Goal: Task Accomplishment & Management: Complete application form

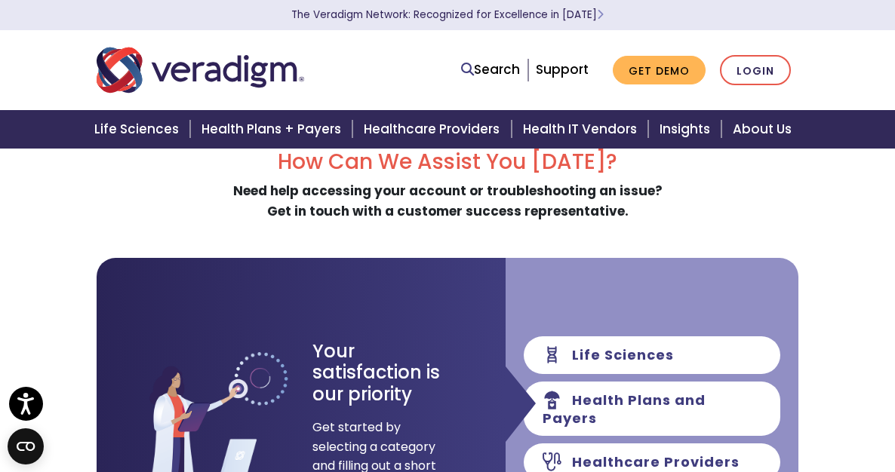
scroll to position [174, 0]
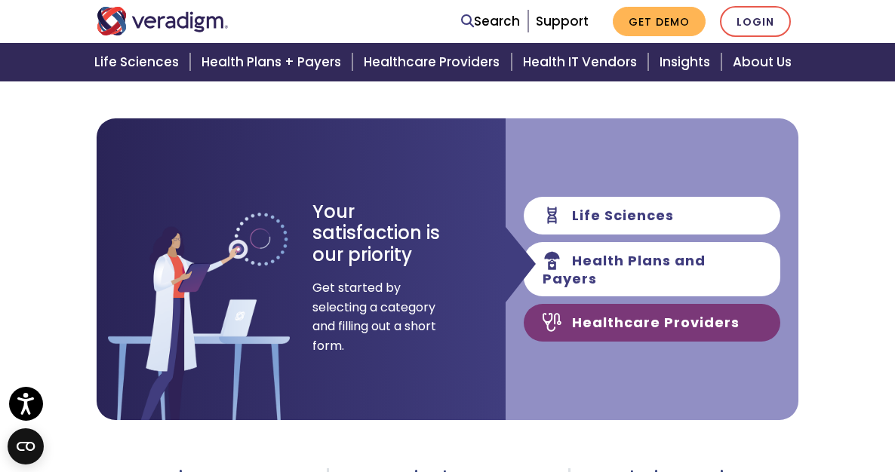
click at [699, 307] on link "Healthcare Providers" at bounding box center [652, 323] width 257 height 38
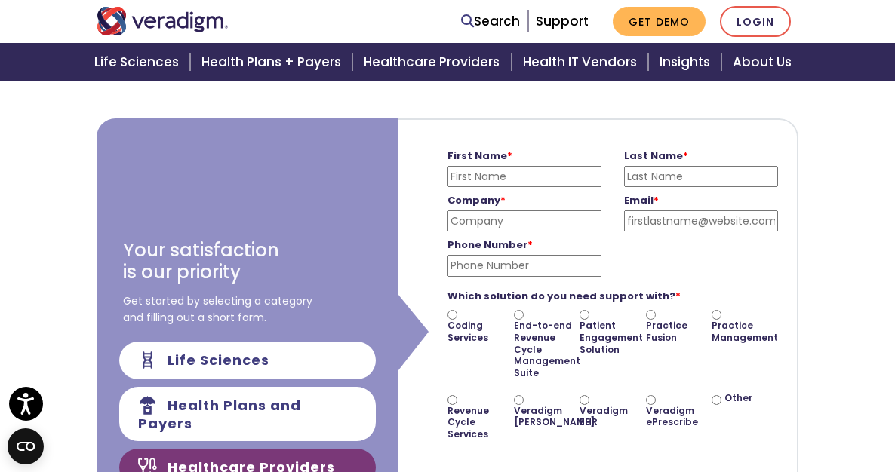
click at [492, 176] on input "First Name *" at bounding box center [524, 176] width 154 height 21
type input "Steven"
type input "Levine"
type input "SURFINBRO@MAC.COM"
type input "3108507665"
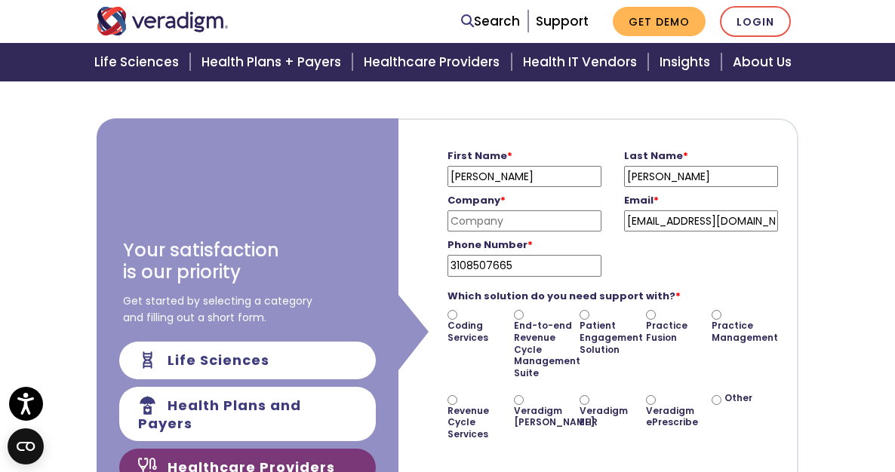
scroll to position [241, 0]
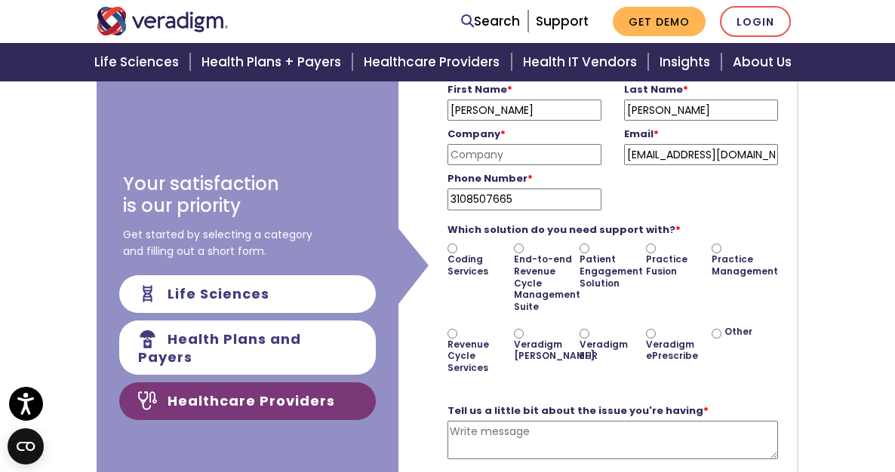
click at [580, 329] on input "Veradigm EHR" at bounding box center [585, 334] width 10 height 10
radio input "true"
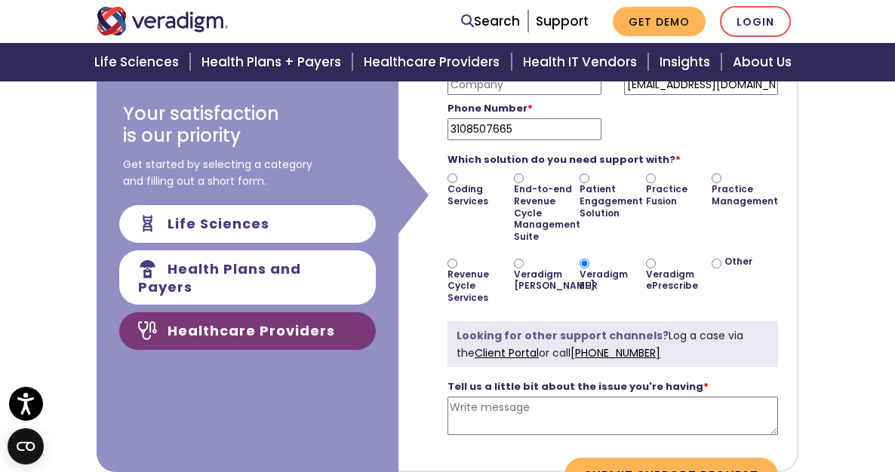
scroll to position [353, 0]
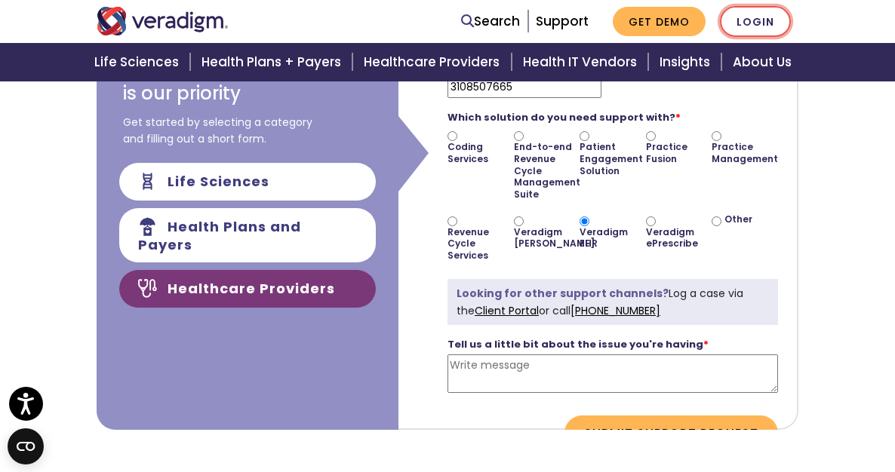
click at [791, 18] on link "Login" at bounding box center [755, 21] width 71 height 31
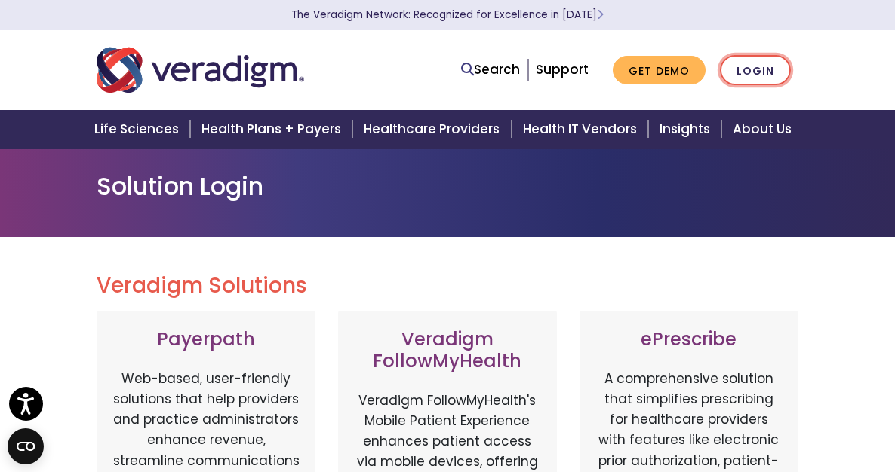
click at [791, 69] on link "Login" at bounding box center [755, 70] width 71 height 31
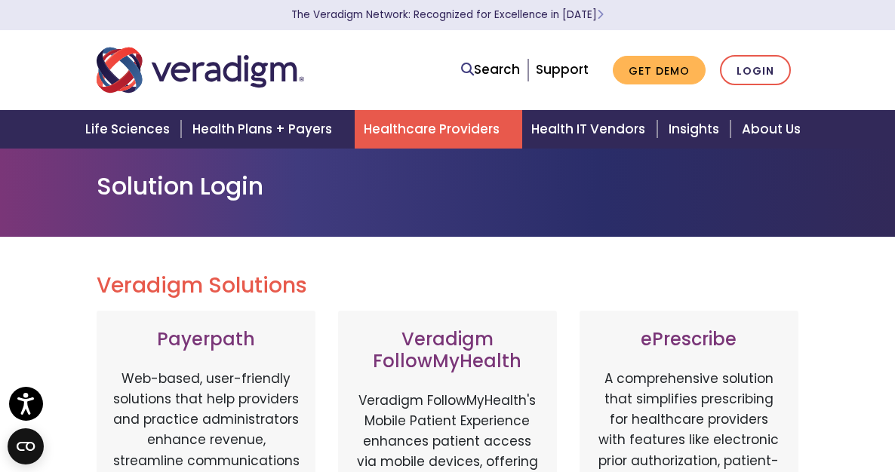
click at [415, 127] on link "Healthcare Providers" at bounding box center [439, 129] width 168 height 38
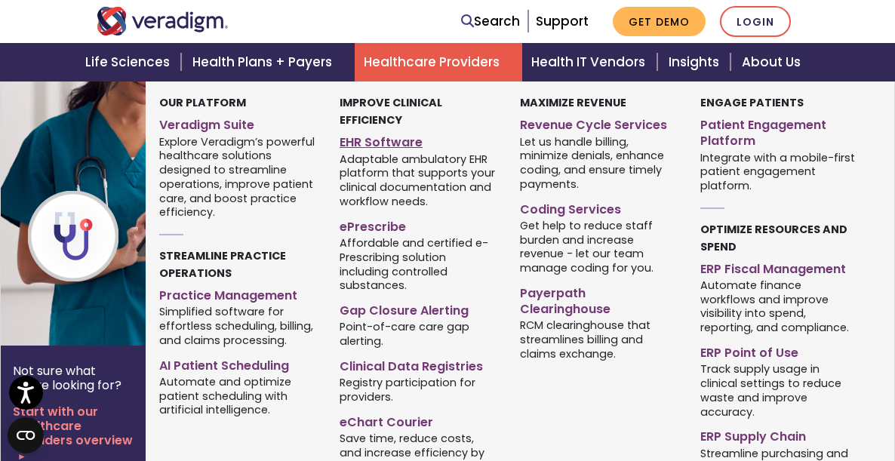
scroll to position [1035, 0]
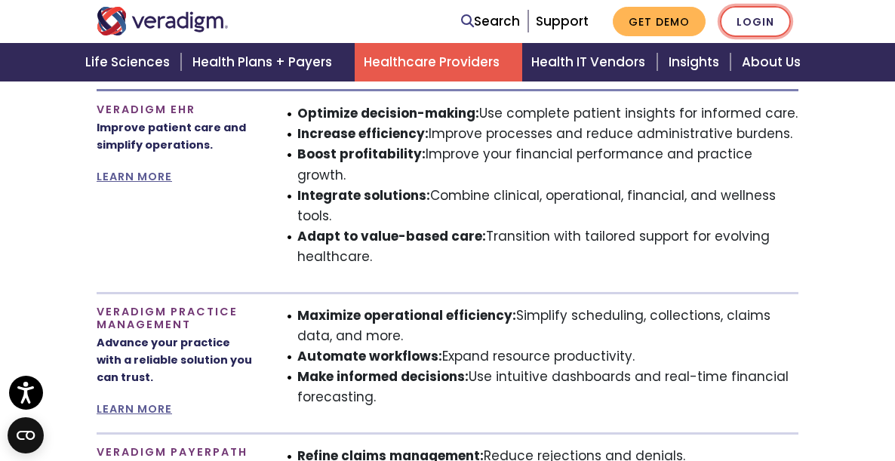
click at [791, 20] on link "Login" at bounding box center [755, 21] width 71 height 31
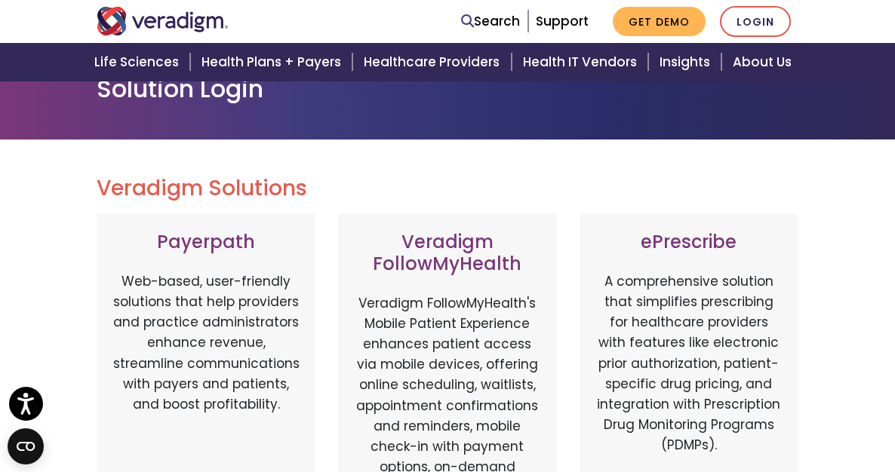
scroll to position [217, 0]
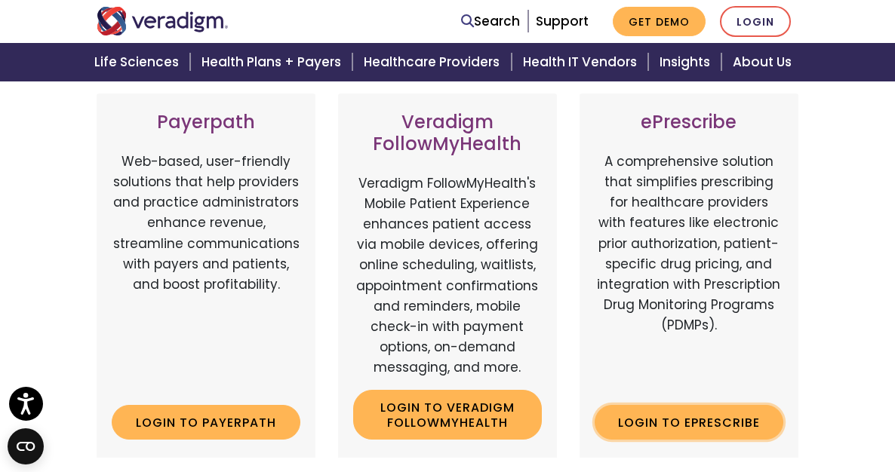
click at [721, 405] on link "Login to ePrescribe" at bounding box center [689, 422] width 189 height 35
